Goal: Task Accomplishment & Management: Manage account settings

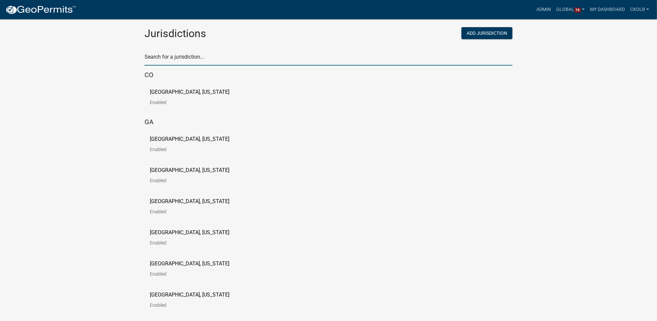
click at [192, 58] on input "text" at bounding box center [329, 59] width 368 height 14
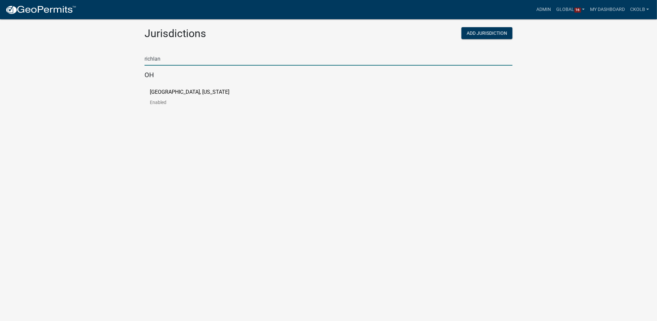
type input "richland"
click at [190, 93] on p "[GEOGRAPHIC_DATA], [US_STATE]" at bounding box center [190, 92] width 80 height 5
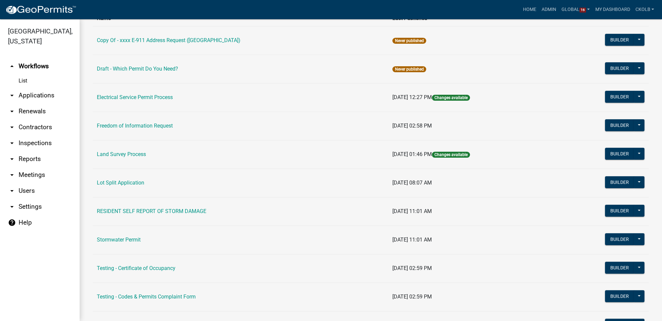
scroll to position [120, 0]
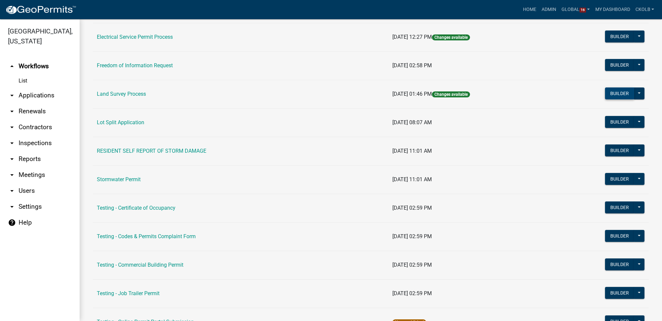
click at [608, 94] on button "Builder" at bounding box center [619, 94] width 29 height 12
select select
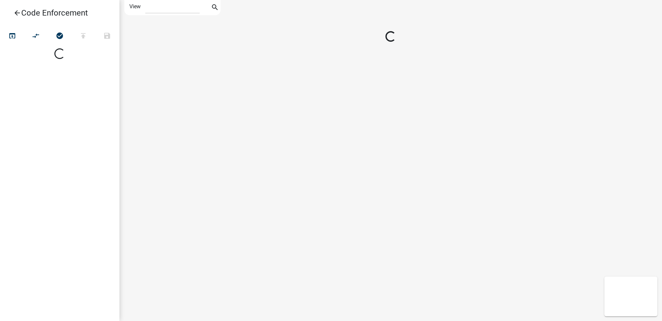
select select
select select "1"
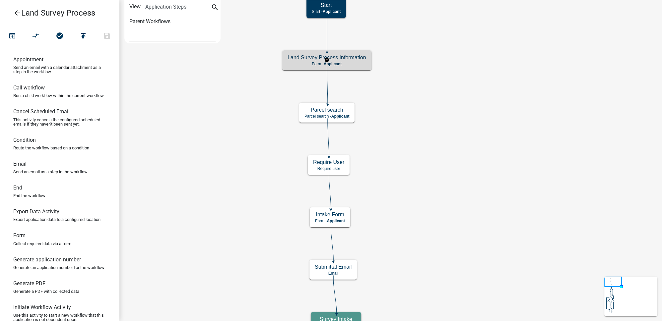
click at [360, 63] on p "Form - Applicant" at bounding box center [327, 64] width 79 height 5
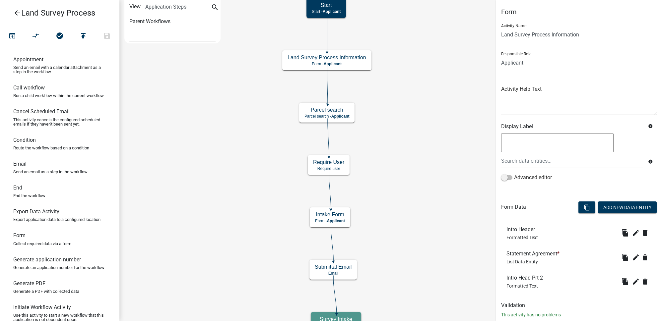
scroll to position [16, 0]
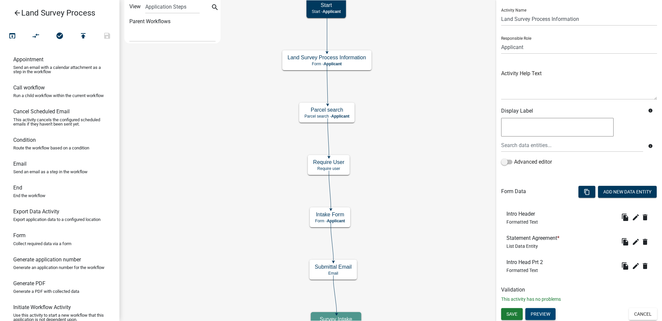
click at [551, 313] on button "Preview" at bounding box center [540, 314] width 30 height 12
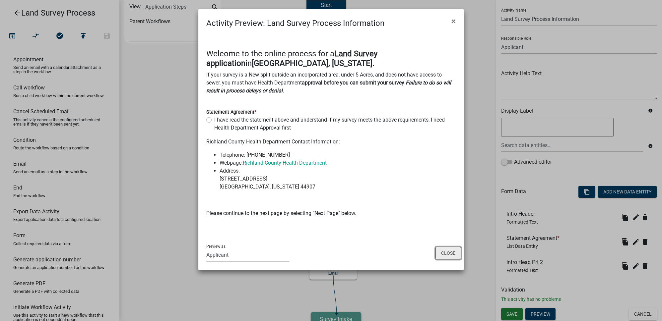
drag, startPoint x: 447, startPoint y: 255, endPoint x: 453, endPoint y: 250, distance: 8.3
click at [447, 255] on button "Close" at bounding box center [448, 253] width 26 height 13
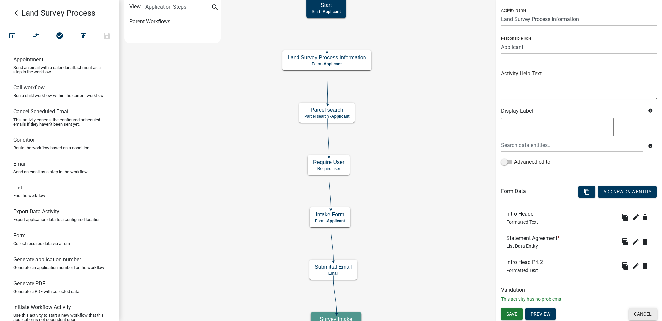
click at [640, 310] on button "Cancel" at bounding box center [643, 314] width 28 height 12
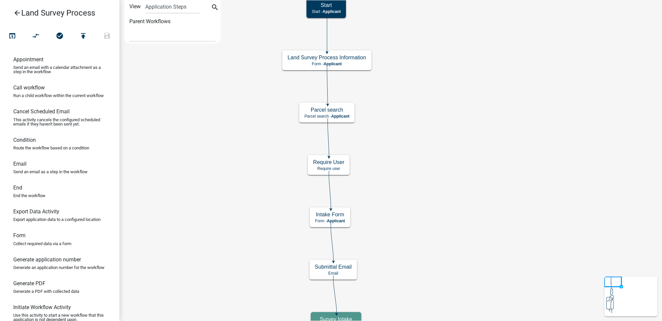
scroll to position [0, 0]
click at [18, 13] on icon "arrow_back" at bounding box center [17, 13] width 8 height 9
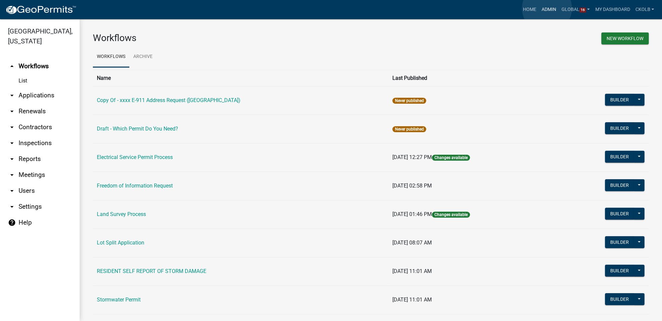
click at [547, 8] on link "Admin" at bounding box center [549, 9] width 20 height 13
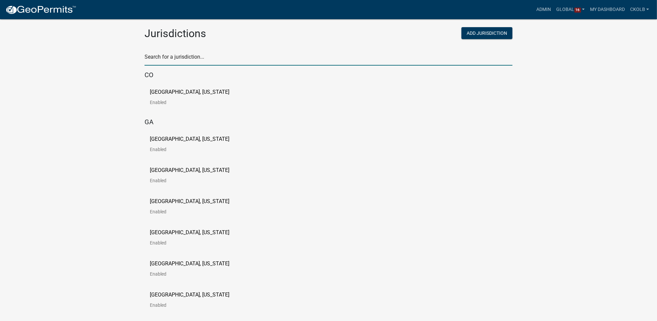
click at [179, 53] on input "text" at bounding box center [329, 59] width 368 height 14
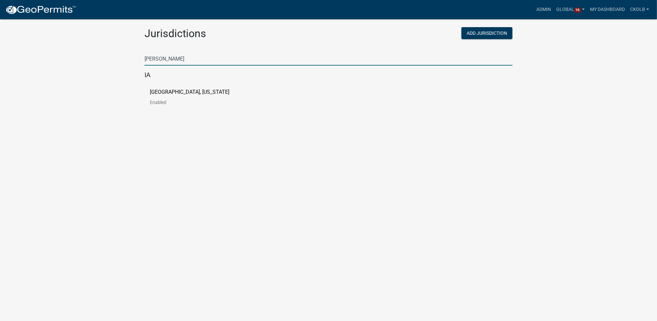
type input "[PERSON_NAME]"
click at [163, 92] on p "[GEOGRAPHIC_DATA], [US_STATE]" at bounding box center [190, 92] width 80 height 5
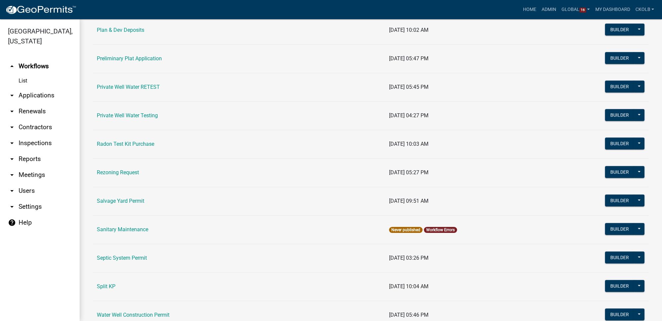
scroll to position [775, 0]
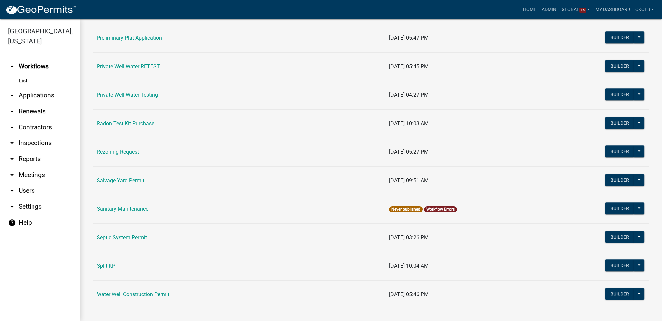
click at [26, 199] on link "arrow_drop_down Settings" at bounding box center [40, 207] width 80 height 16
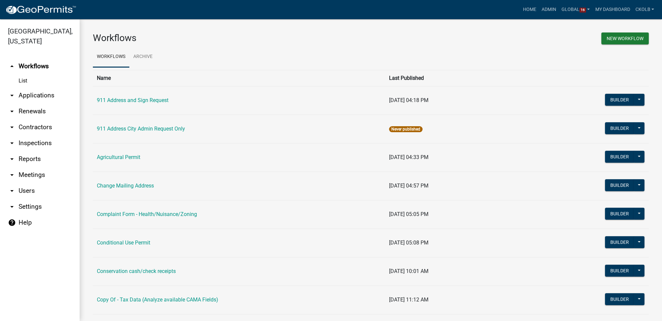
select select "IA"
select select "Central Standard Time"
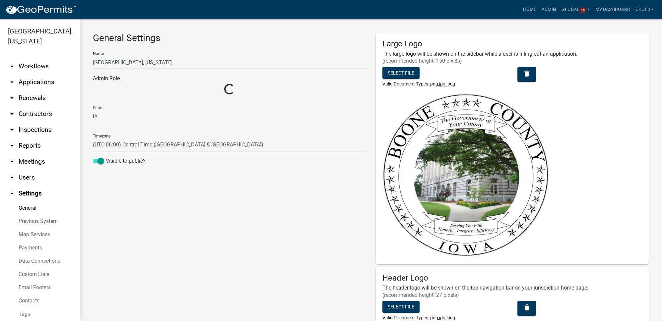
select select "4c6619f2-f20e-41ce-9717-71979b421682"
click at [30, 170] on link "arrow_drop_down Users" at bounding box center [40, 178] width 80 height 16
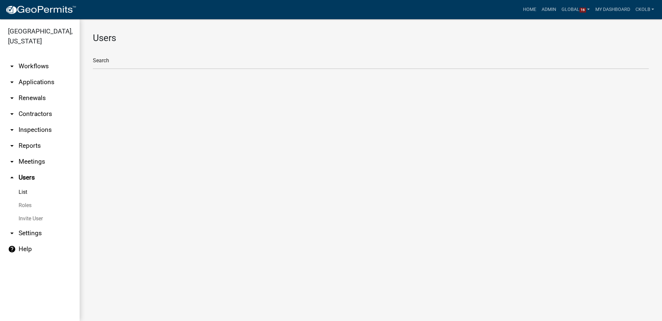
click at [30, 199] on link "Roles" at bounding box center [40, 205] width 80 height 13
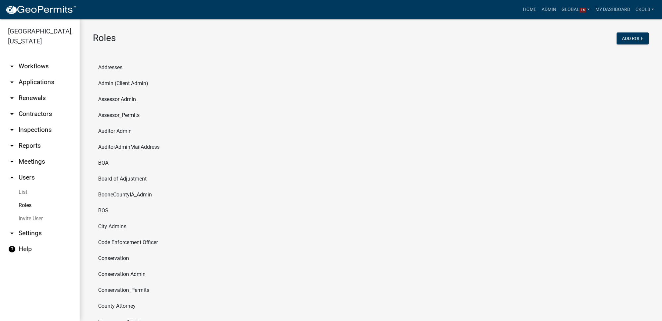
click at [112, 131] on li "Auditor Admin" at bounding box center [371, 131] width 556 height 16
select select "8: light-yellow"
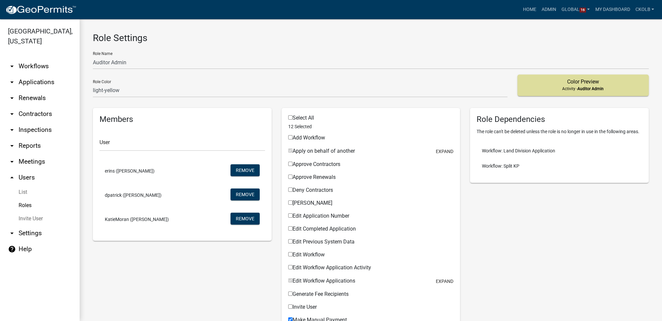
click at [44, 61] on link "arrow_drop_down Workflows" at bounding box center [40, 66] width 80 height 16
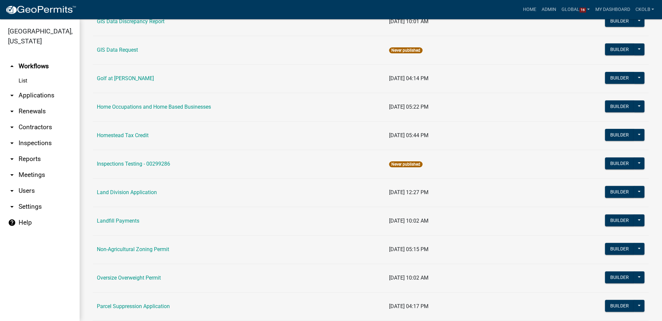
scroll to position [422, 0]
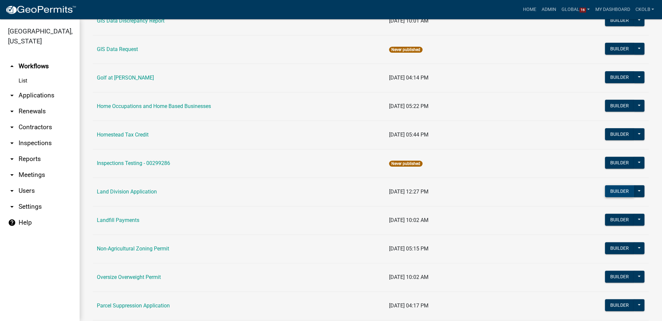
click at [616, 192] on button "Builder" at bounding box center [619, 191] width 29 height 12
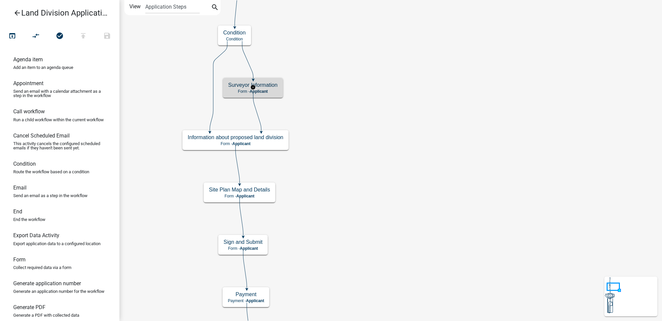
click at [280, 84] on div "Surveyor Information Form - Applicant" at bounding box center [253, 88] width 60 height 20
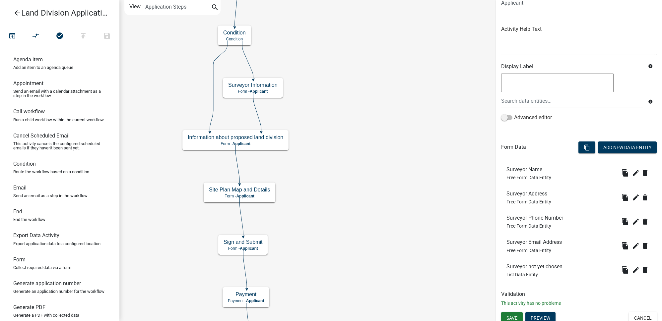
scroll to position [64, 0]
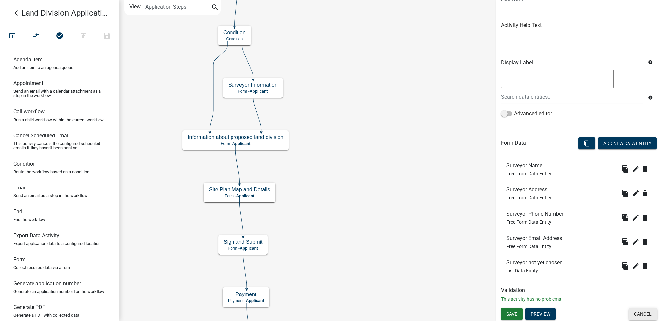
click at [632, 315] on button "Cancel" at bounding box center [643, 314] width 28 height 12
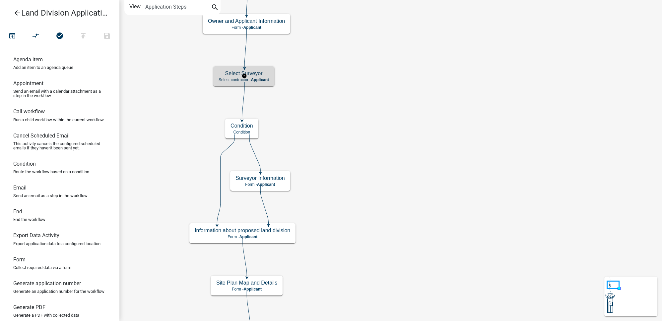
click at [264, 72] on h5 "Select Surveyor" at bounding box center [244, 73] width 50 height 6
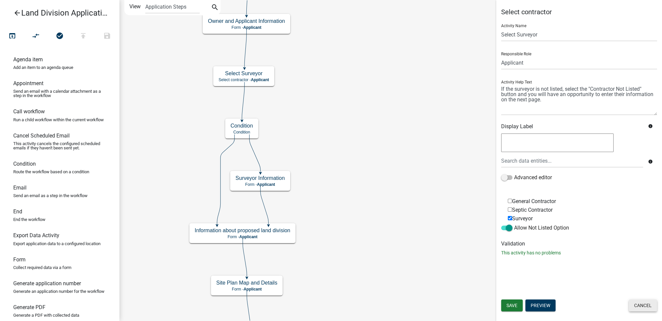
click at [643, 303] on button "Cancel" at bounding box center [643, 306] width 28 height 12
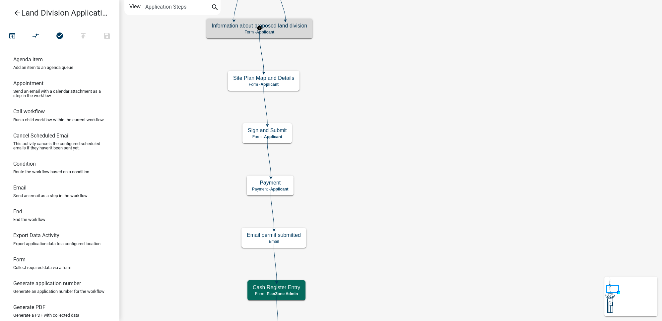
click at [303, 30] on p "Form - Applicant" at bounding box center [260, 32] width 96 height 5
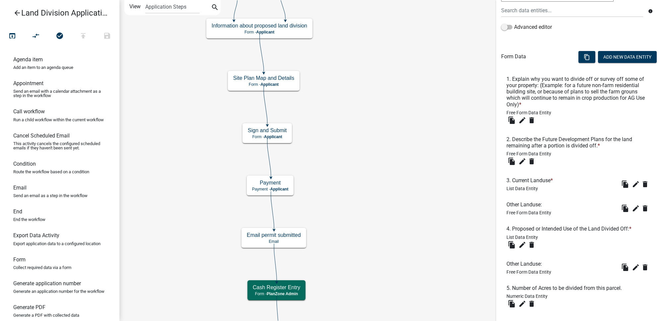
scroll to position [187, 0]
